Goal: Task Accomplishment & Management: Complete application form

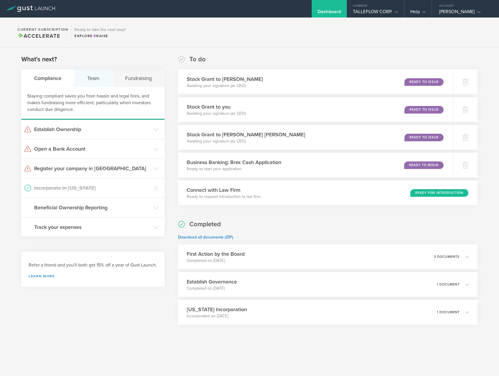
click at [90, 82] on div "Team" at bounding box center [93, 78] width 38 height 18
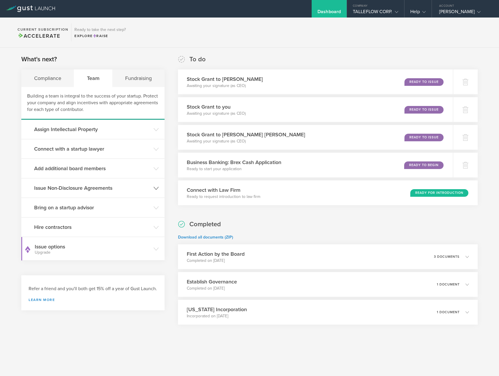
click at [79, 186] on h3 "Issue Non-Disclosure Agreements" at bounding box center [92, 188] width 117 height 8
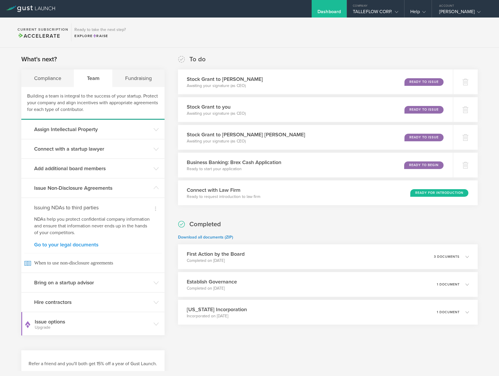
click at [86, 242] on link "Go to your legal documents" at bounding box center [93, 244] width 118 height 5
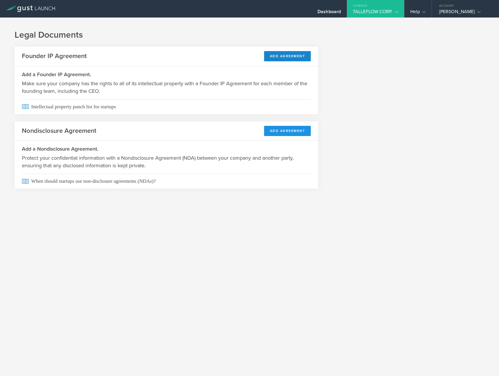
click at [287, 133] on button "Add Agreement" at bounding box center [287, 131] width 47 height 10
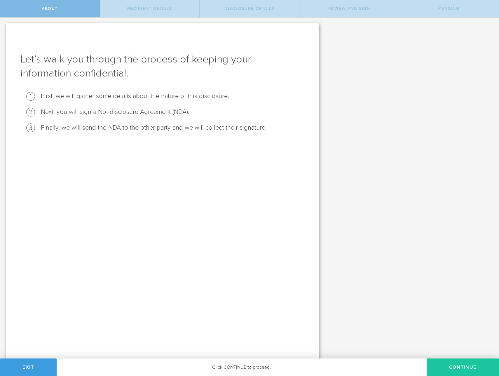
drag, startPoint x: 458, startPoint y: 375, endPoint x: 456, endPoint y: 372, distance: 3.0
click at [458, 375] on button "Continue" at bounding box center [463, 368] width 72 height 18
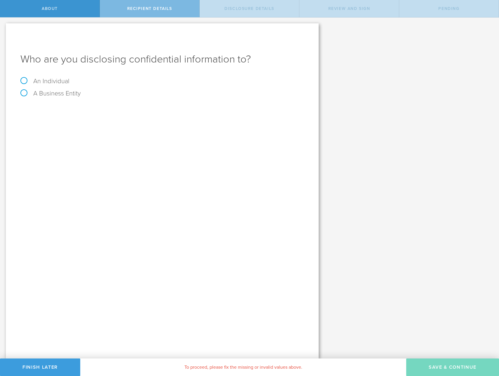
click at [64, 81] on label "An Individual" at bounding box center [44, 81] width 49 height 8
click at [4, 27] on input "An Individual" at bounding box center [2, 22] width 4 height 9
radio input "true"
click at [75, 114] on body "About Recipient details Disclosure details Review and sign Pending Let’s walk y…" at bounding box center [249, 188] width 499 height 376
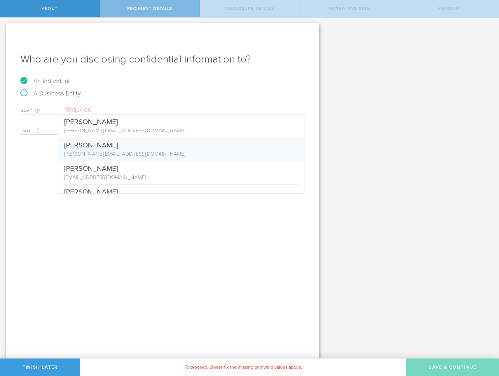
scroll to position [38, 0]
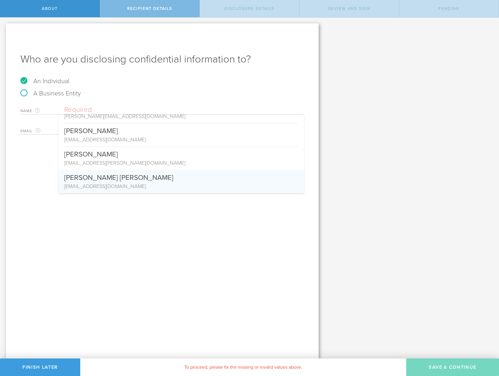
click at [239, 250] on div "Who are you disclosing confidential information to? An Individual A Business En…" at bounding box center [162, 190] width 313 height 335
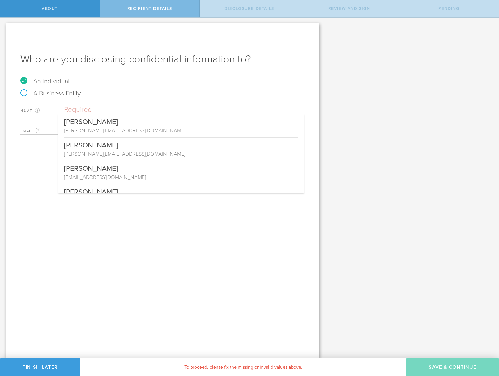
click at [74, 108] on input "text" at bounding box center [184, 109] width 240 height 9
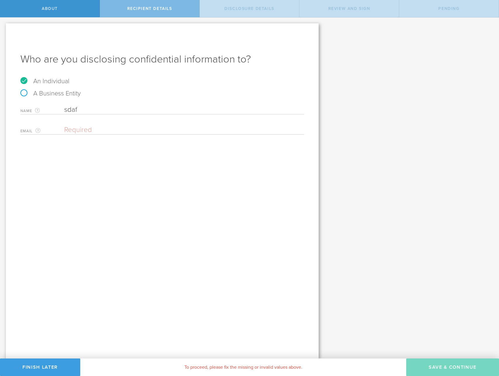
type input "sdaf"
drag, startPoint x: 45, startPoint y: 151, endPoint x: 71, endPoint y: 136, distance: 29.8
click at [46, 151] on div "Who are you disclosing confidential information to? An Individual A Business En…" at bounding box center [162, 190] width 313 height 335
click at [90, 124] on div "Email The email address of the person that you are disclosing confidential info…" at bounding box center [162, 129] width 284 height 12
click at [87, 130] on input "email" at bounding box center [182, 130] width 237 height 9
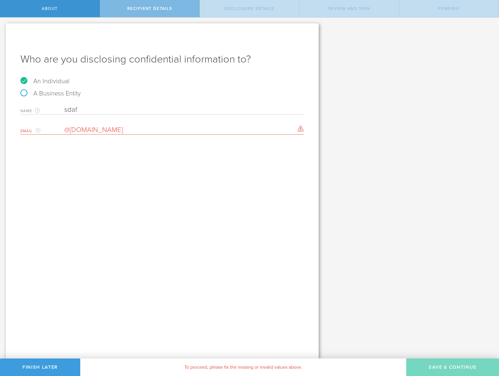
click at [64, 130] on input "@yahoo.com" at bounding box center [182, 130] width 237 height 9
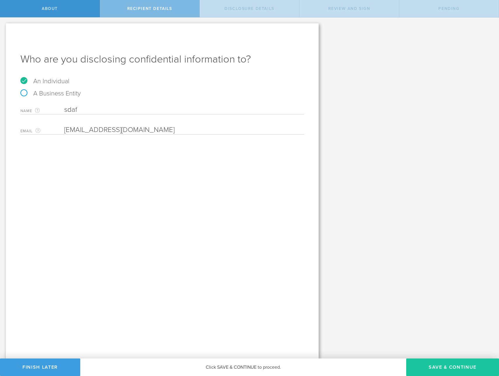
type input "asdf@yahoo.com"
click at [430, 361] on button "Save & Continue" at bounding box center [452, 368] width 93 height 18
select select "string:5 years"
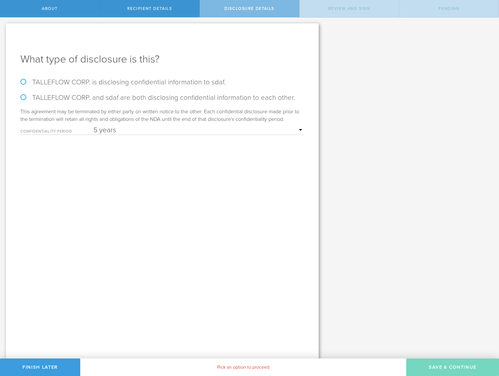
click at [143, 128] on select "1 year 2 years 3 years 4 years 5 years" at bounding box center [198, 130] width 211 height 9
click at [102, 84] on label "TALLEFLOW CORP. is disclosing confidential information to sdaf." at bounding box center [162, 82] width 284 height 8
click at [4, 30] on input "TALLEFLOW CORP. is disclosing confidential information to sdaf." at bounding box center [2, 24] width 4 height 12
radio input "true"
click at [39, 96] on label "TALLEFLOW CORP. and sdaf are both disclosing confidential information to each o…" at bounding box center [162, 97] width 284 height 8
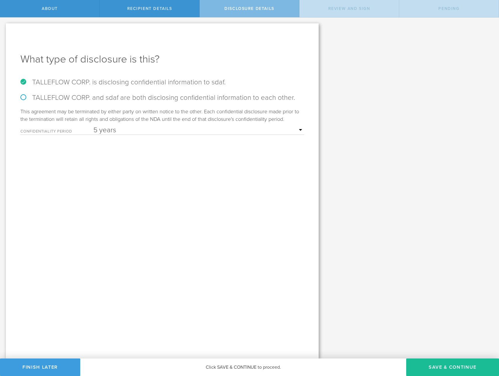
click at [4, 30] on input "TALLEFLOW CORP. and sdaf are both disclosing confidential information to each o…" at bounding box center [2, 24] width 4 height 12
radio input "true"
click at [193, 131] on select "1 year 2 years 3 years 4 years 5 years" at bounding box center [198, 130] width 211 height 9
click at [420, 364] on button "Save & Continue" at bounding box center [452, 368] width 93 height 18
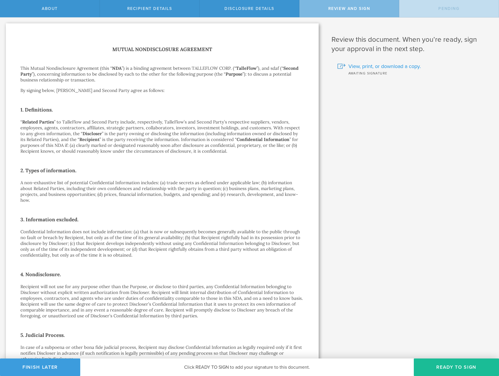
click at [359, 67] on span "View, print, or download a copy." at bounding box center [385, 66] width 72 height 8
